Goal: Find specific page/section: Find specific page/section

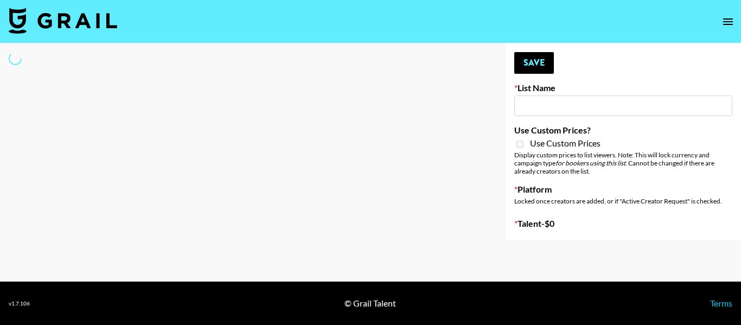
type input "Young T & Bugsy List"
select select "Song"
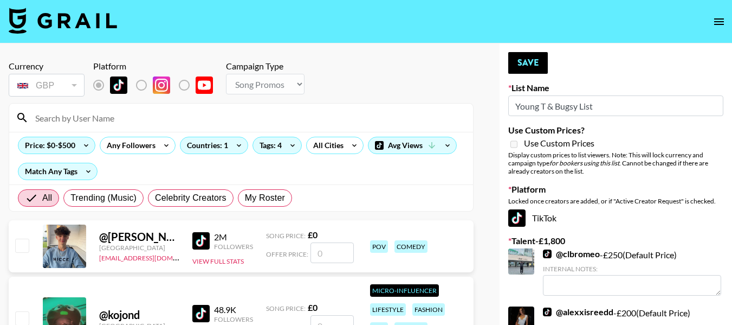
click at [219, 124] on input at bounding box center [248, 117] width 438 height 17
type input "royal"
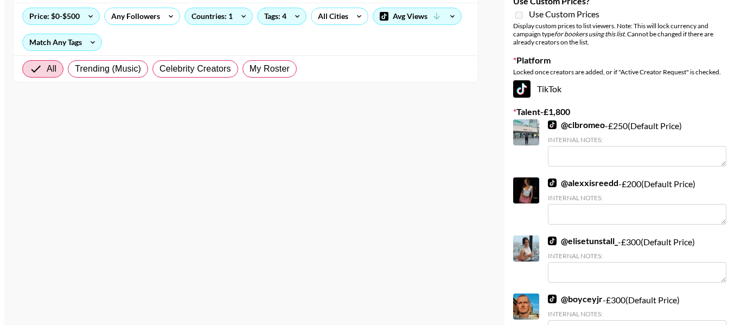
scroll to position [53, 0]
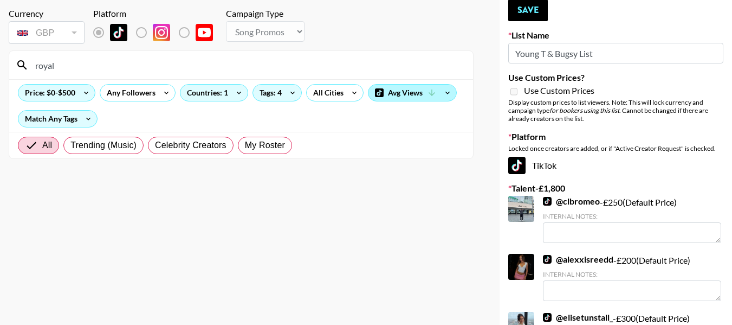
click at [395, 96] on div "Avg Views" at bounding box center [413, 93] width 88 height 16
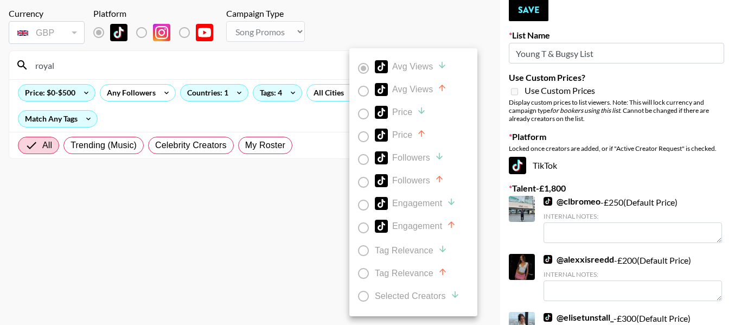
click at [311, 105] on div at bounding box center [370, 162] width 741 height 325
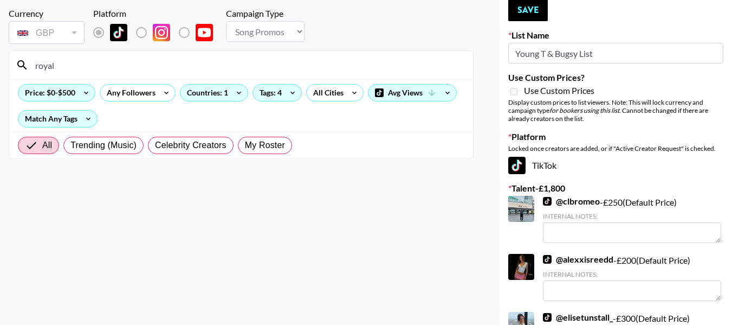
click at [290, 91] on icon at bounding box center [292, 93] width 17 height 16
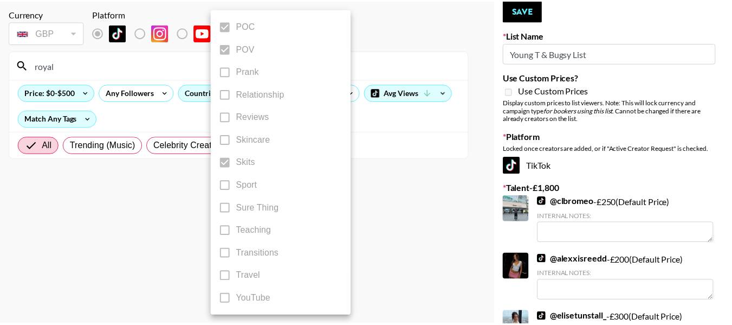
scroll to position [712, 0]
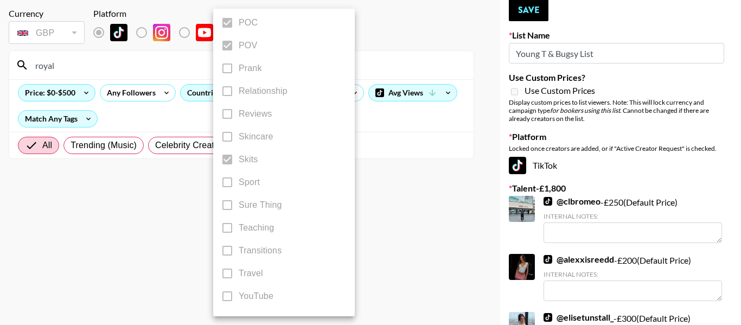
click at [155, 120] on div at bounding box center [370, 162] width 741 height 325
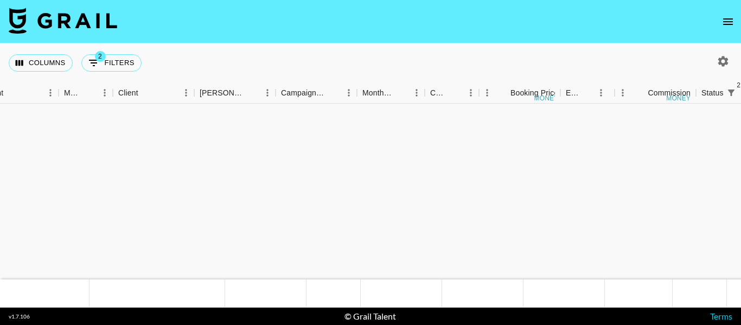
scroll to position [449, 248]
